Goal: Task Accomplishment & Management: Manage account settings

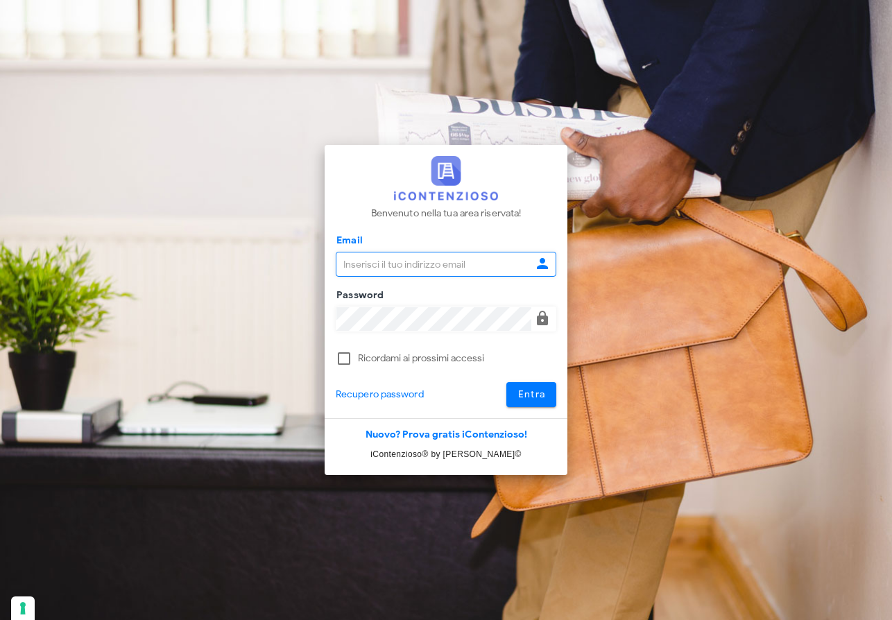
type input "raffaelesolarino@studiosolarino.it"
click at [539, 393] on span "Entra" at bounding box center [532, 395] width 28 height 12
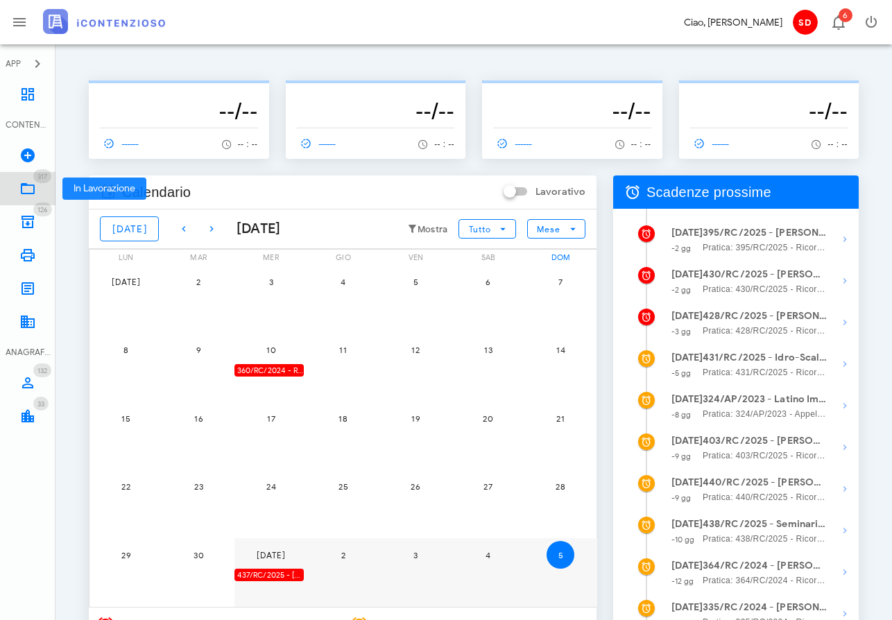
click at [23, 187] on icon at bounding box center [27, 188] width 17 height 17
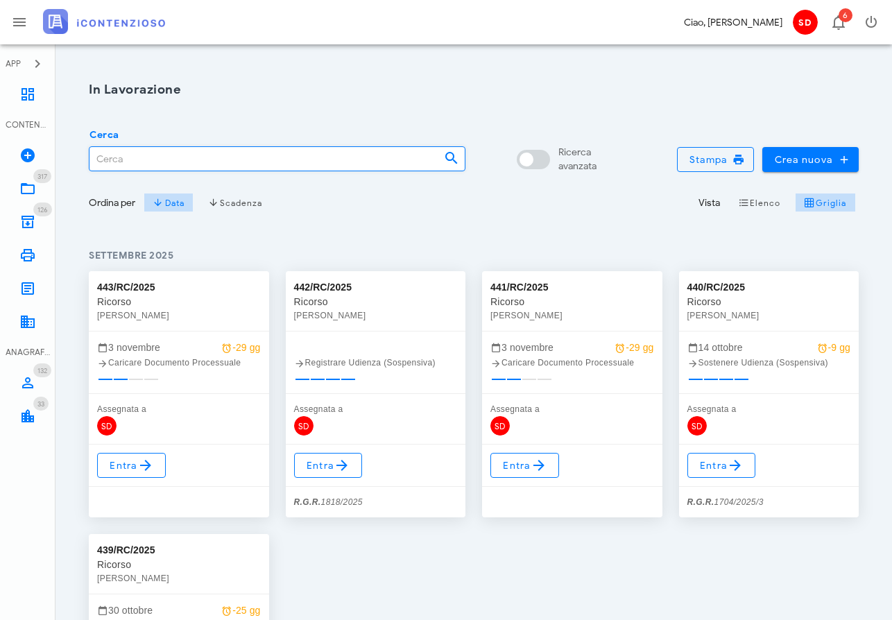
click at [132, 158] on input "Cerca" at bounding box center [262, 159] width 344 height 24
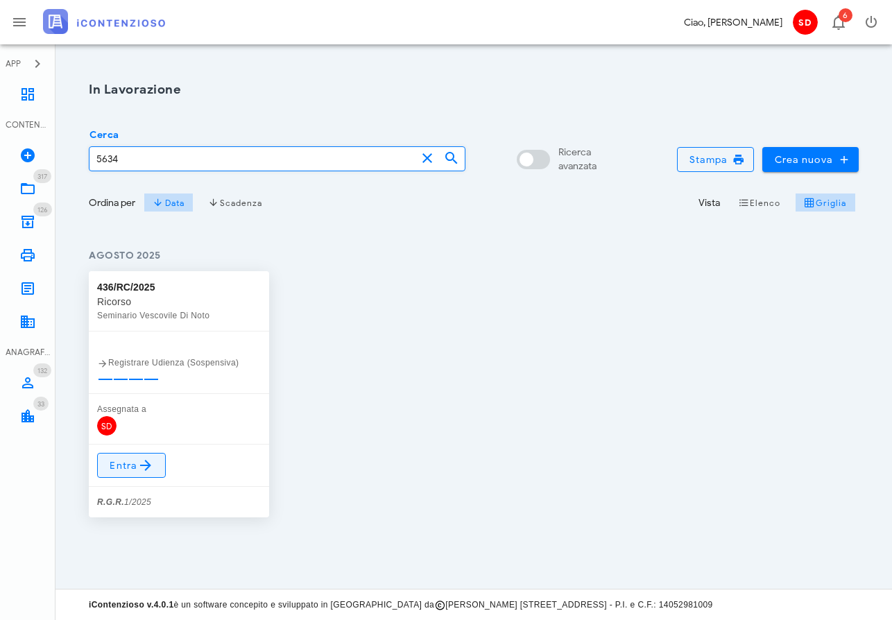
type input "5634"
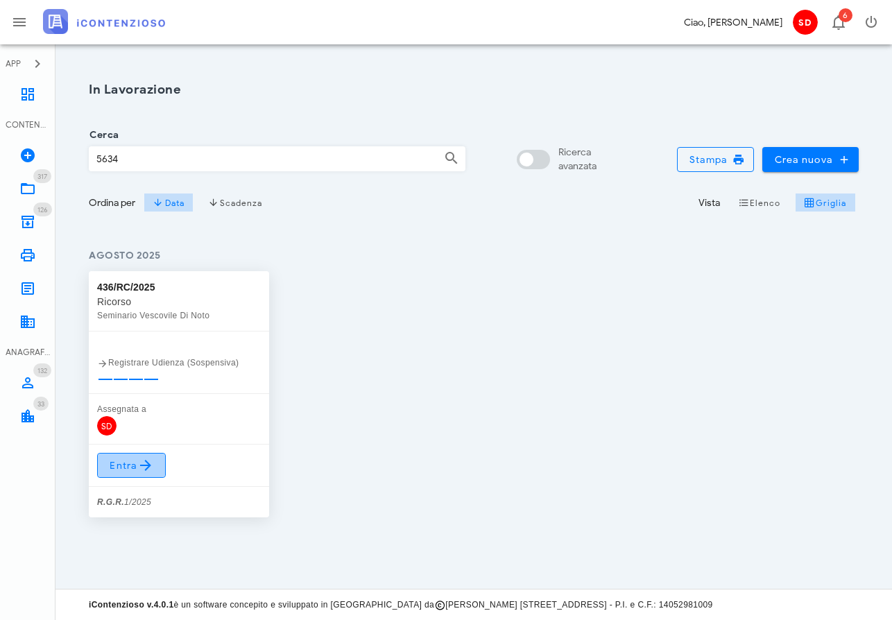
click at [138, 466] on icon at bounding box center [145, 465] width 17 height 17
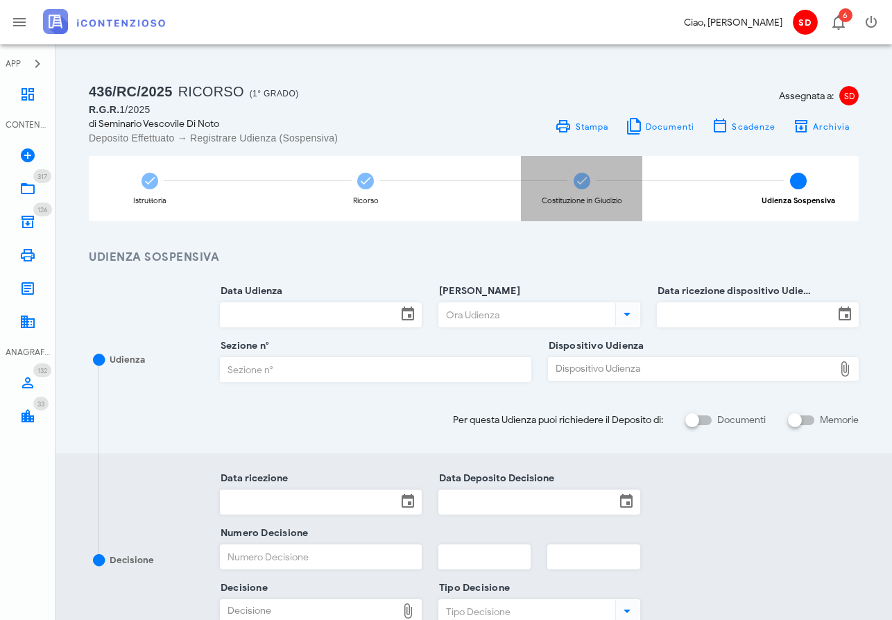
click at [575, 180] on icon at bounding box center [582, 181] width 14 height 14
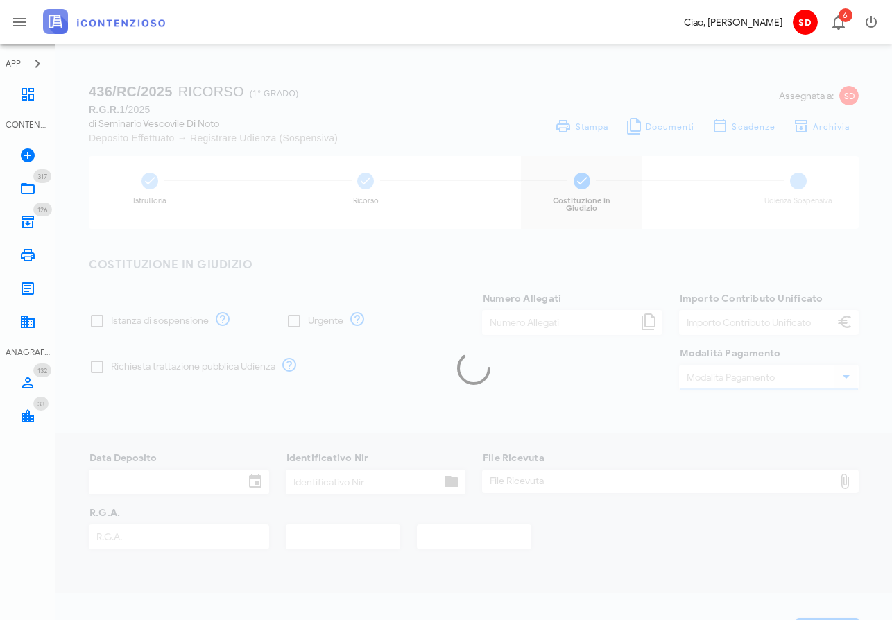
checkbox input "true"
type input "12"
type input "1.500,00"
type input "PagoPa"
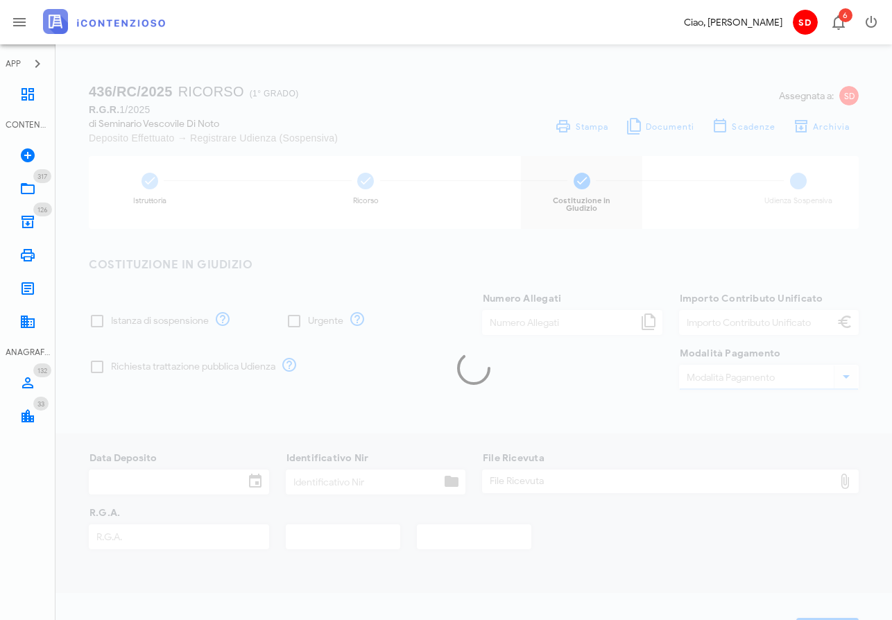
type input "[DATE]"
type input "1389876"
type input "1"
type input "2025"
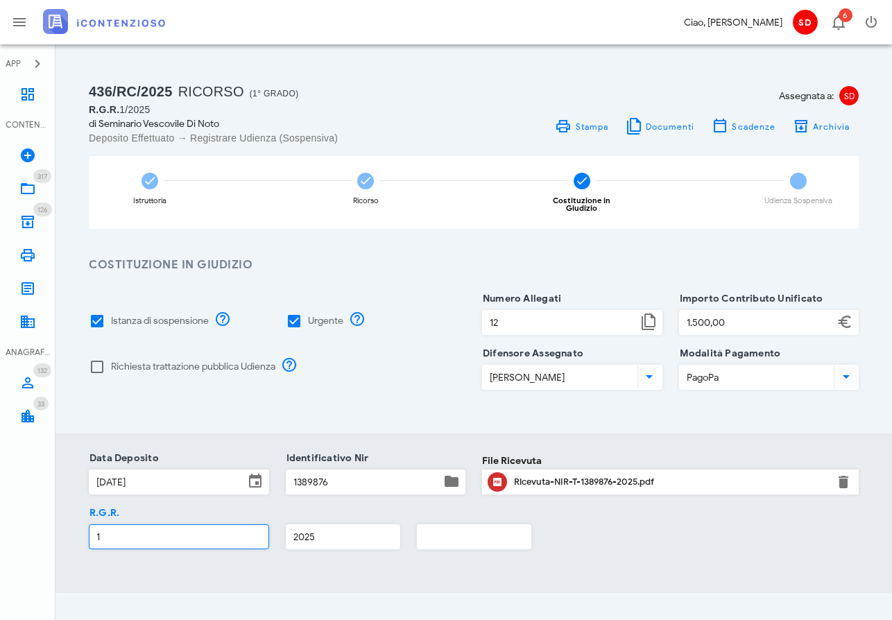
click at [108, 529] on input "1" at bounding box center [179, 537] width 179 height 24
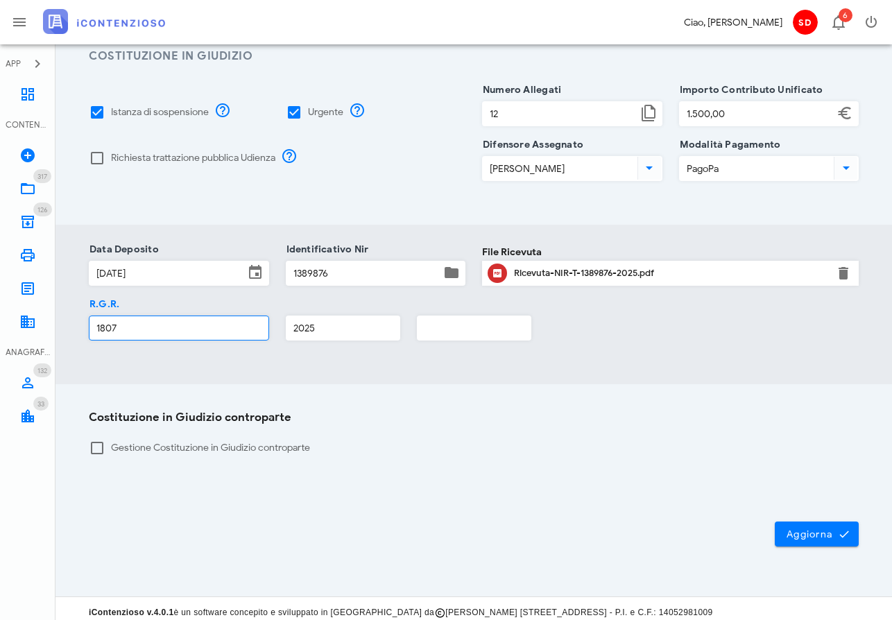
scroll to position [208, 0]
type input "1807"
click at [807, 529] on span "Aggiorna" at bounding box center [817, 535] width 62 height 12
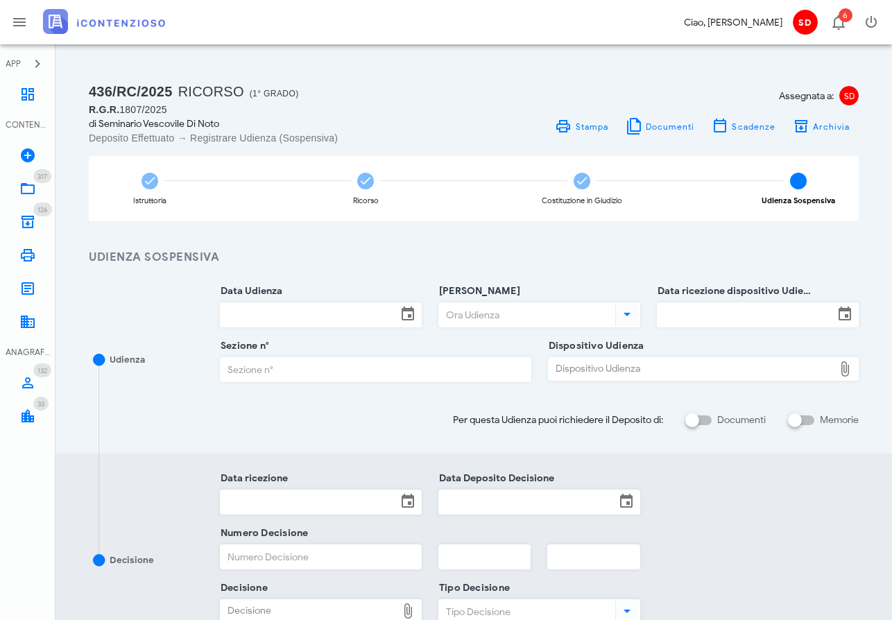
scroll to position [0, 0]
